Goal: Task Accomplishment & Management: Use online tool/utility

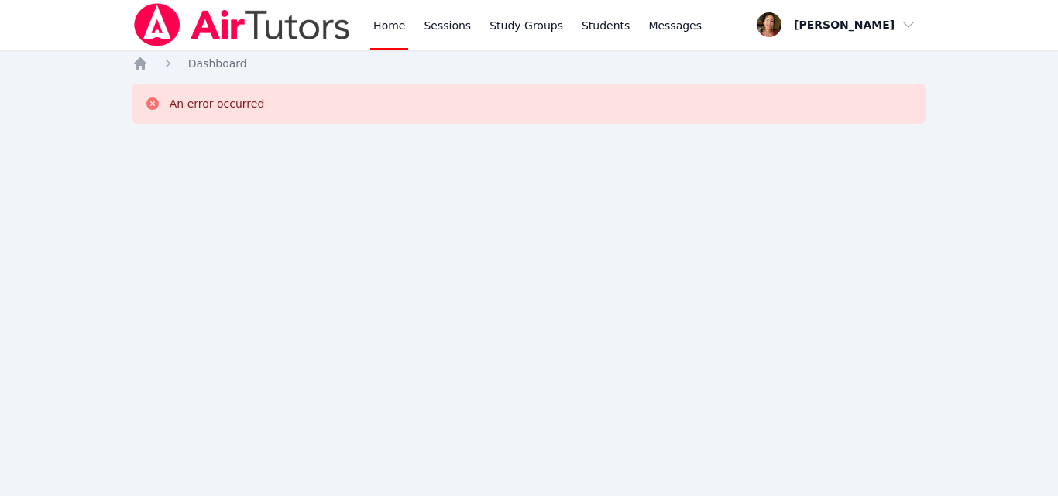
drag, startPoint x: 0, startPoint y: 0, endPoint x: 559, endPoint y: 180, distance: 587.4
click at [559, 180] on div "Home Sessions Study Groups Students Messages Open user menu Elizabeth Hays Open…" at bounding box center [529, 248] width 1058 height 496
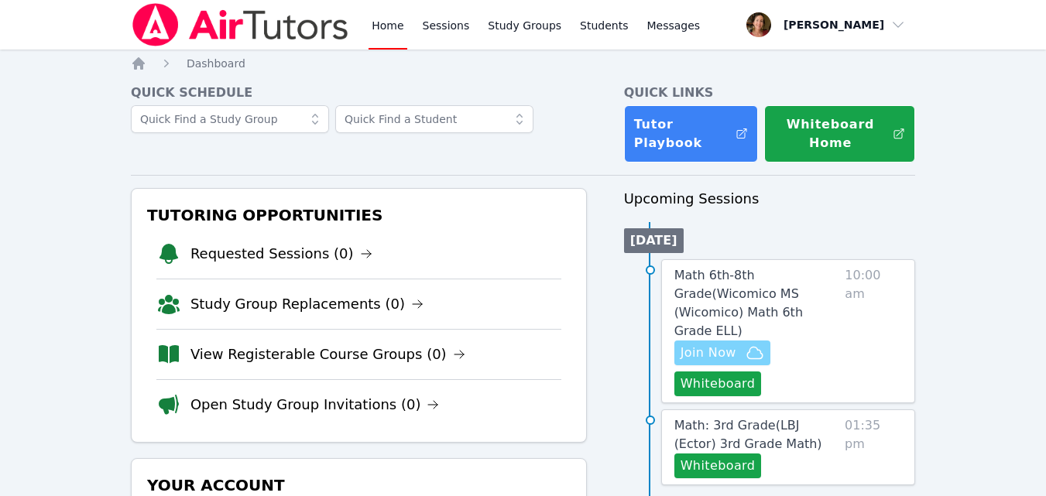
click at [718, 344] on span "Join Now" at bounding box center [709, 353] width 56 height 19
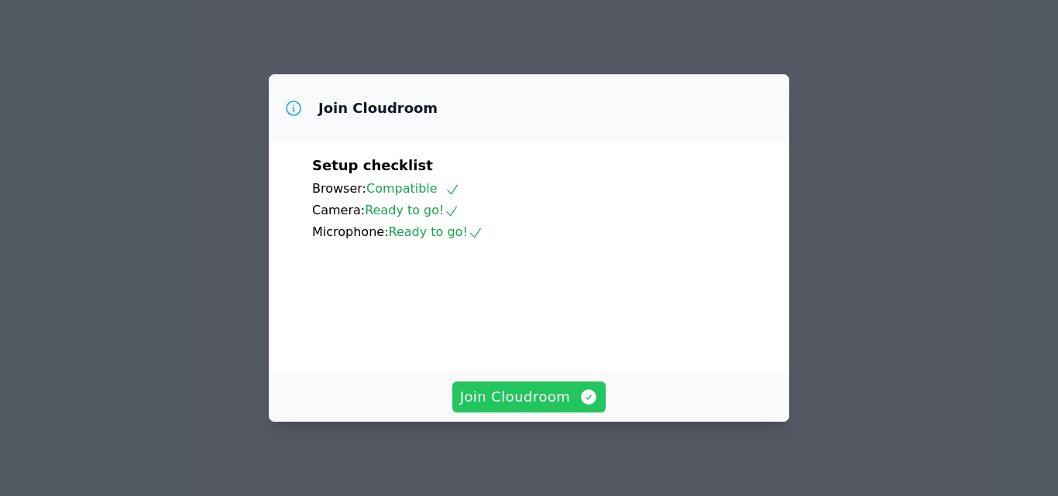
click at [557, 393] on span "Join Cloudroom" at bounding box center [529, 397] width 139 height 22
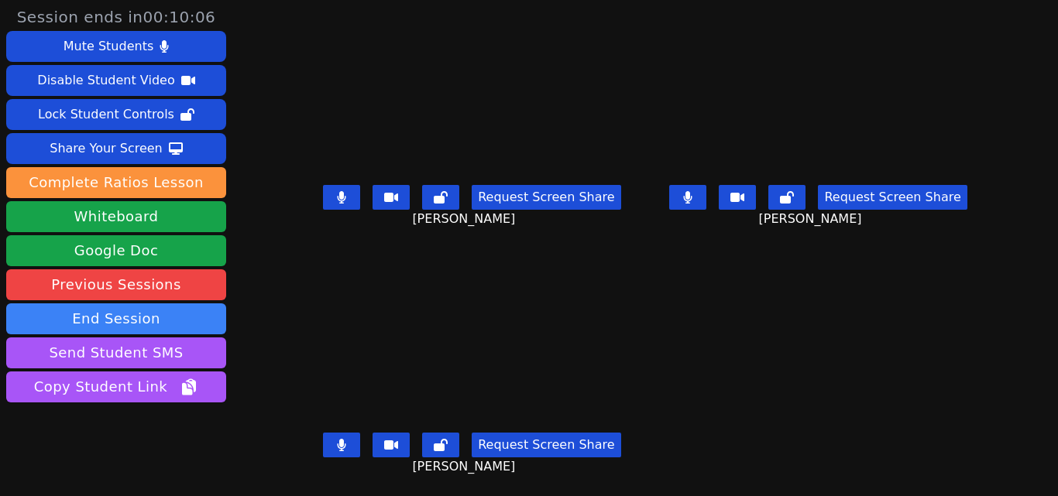
click at [753, 364] on main "[PERSON_NAME] Request Screen Share [PERSON_NAME] [PERSON_NAME] [PERSON_NAME] Re…" at bounding box center [645, 248] width 680 height 496
